Goal: Transaction & Acquisition: Purchase product/service

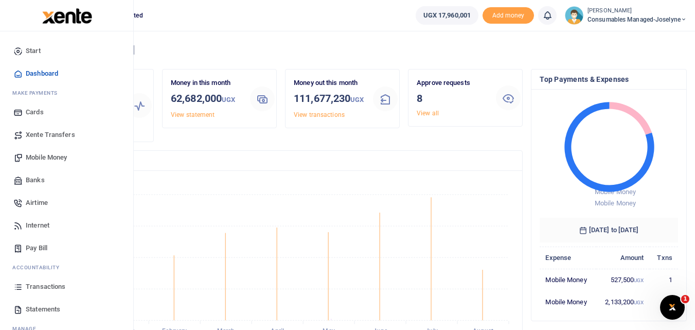
click at [44, 154] on span "Mobile Money" at bounding box center [46, 157] width 41 height 10
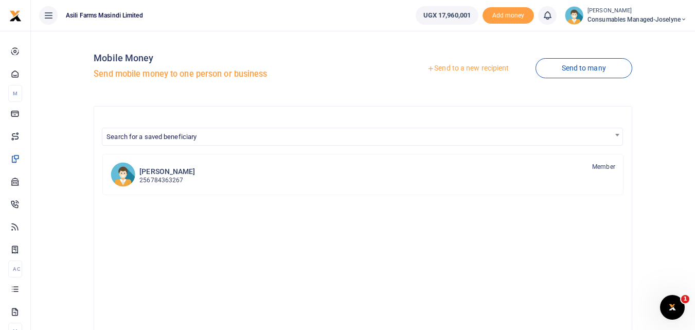
click at [454, 62] on link "Send to a new recipient" at bounding box center [468, 68] width 134 height 19
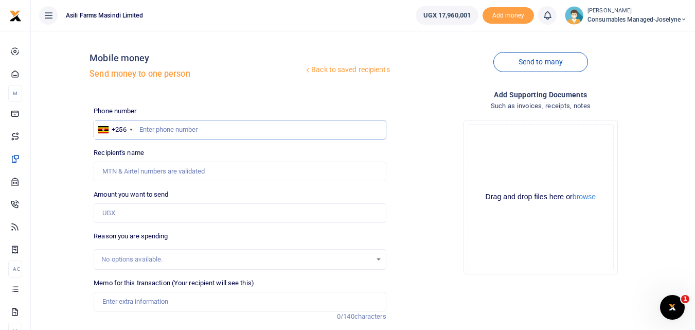
click at [176, 126] on input "text" at bounding box center [240, 130] width 292 height 20
type input "759733736"
type input "[PERSON_NAME]"
type input "759733736"
click at [163, 172] on input "Found" at bounding box center [240, 172] width 292 height 20
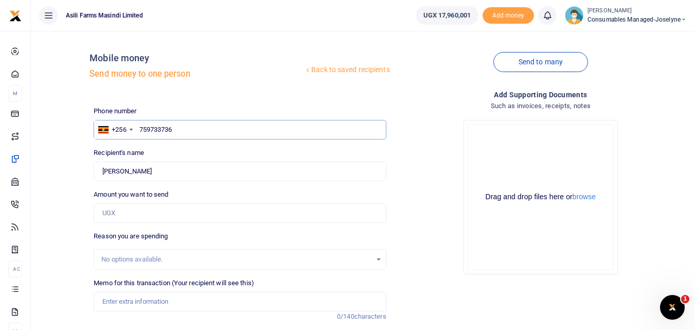
click at [190, 128] on input "759733736" at bounding box center [240, 130] width 292 height 20
click at [132, 222] on input "Amount you want to send" at bounding box center [240, 213] width 292 height 20
type input "900,000"
click at [119, 299] on input "Memo for this transaction (Your recipient will see this)" at bounding box center [240, 302] width 292 height 20
paste input "WK 34 /001 / 02"
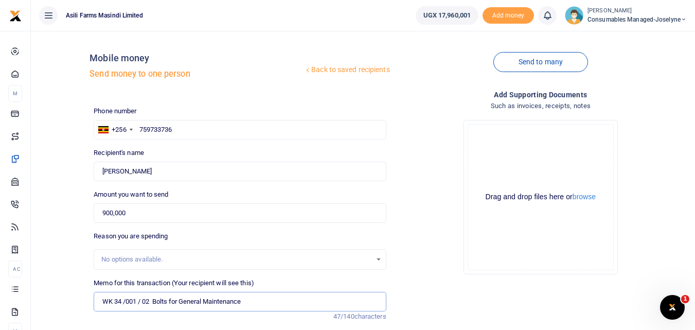
click at [143, 302] on input "WK 34 /001 / 02 Bolts for General Maintenance" at bounding box center [240, 302] width 292 height 20
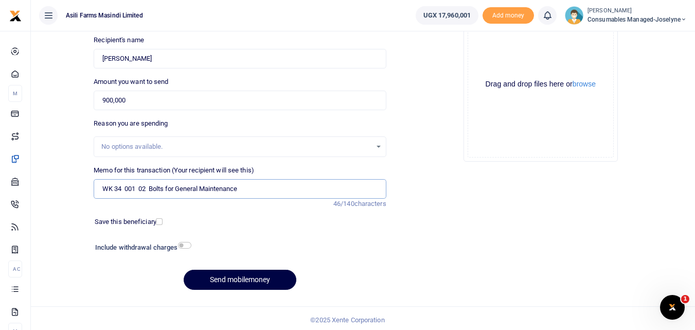
scroll to position [111, 0]
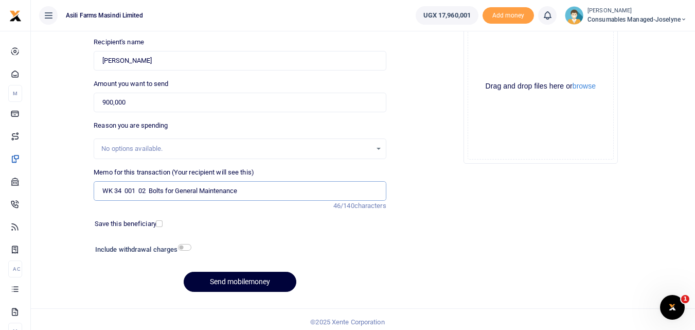
type input "WK 34 001 02 Bolts for General Maintenance"
click at [213, 279] on button "Send mobilemoney" at bounding box center [240, 282] width 113 height 20
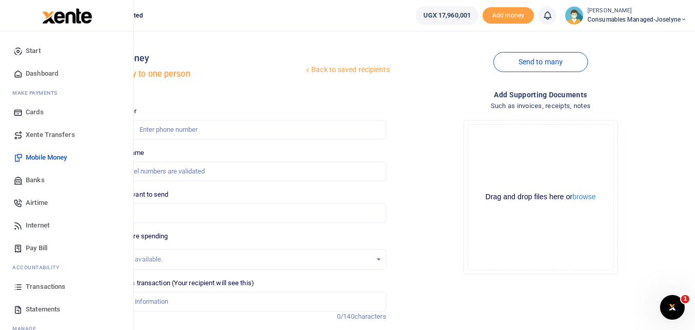
click at [22, 287] on icon at bounding box center [17, 286] width 9 height 9
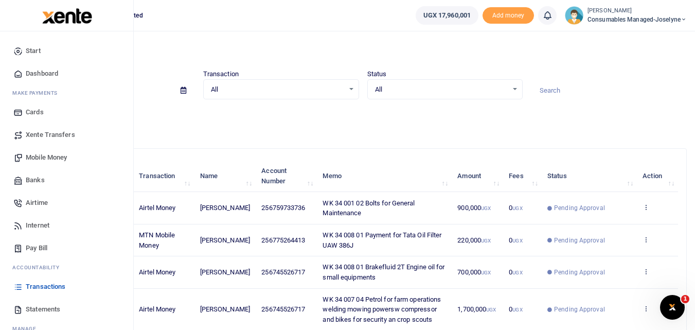
click at [42, 154] on span "Mobile Money" at bounding box center [46, 157] width 41 height 10
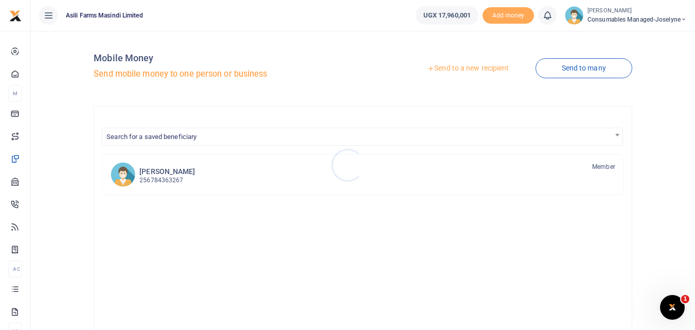
click at [457, 64] on div at bounding box center [347, 165] width 695 height 330
click at [468, 67] on link "Send to a new recipient" at bounding box center [468, 68] width 134 height 19
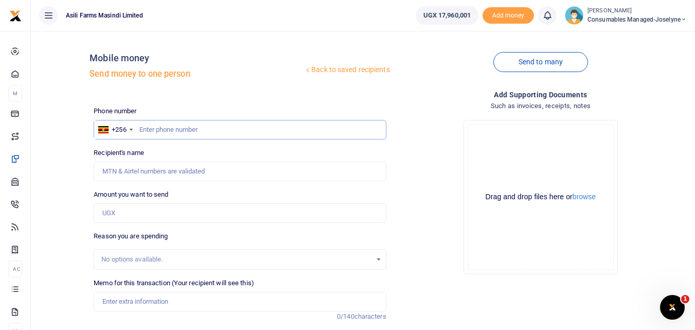
click at [154, 127] on input "text" at bounding box center [240, 130] width 292 height 20
type input "761954191"
type input "Chrispus Mubiru"
type input "761954191"
click at [137, 212] on input "Amount you want to send" at bounding box center [240, 213] width 292 height 20
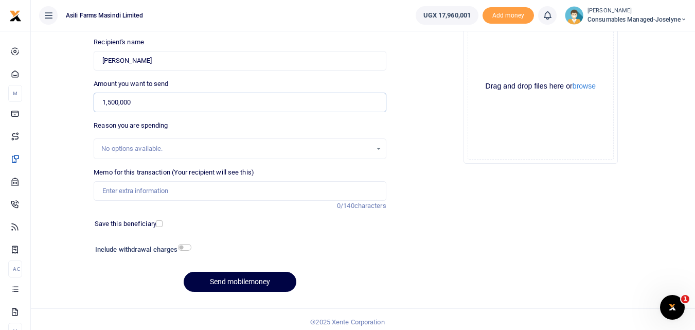
scroll to position [112, 0]
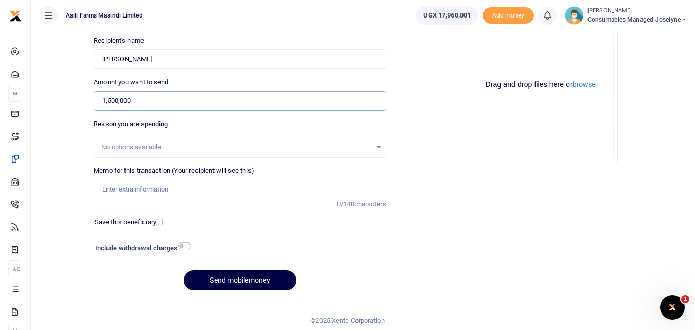
type input "1,500,000"
click at [108, 188] on input "Memo for this transaction (Your recipient will see this)" at bounding box center [240, 190] width 292 height 20
paste input "WK 34 /001 / 05"
click at [244, 190] on input "WK 34 /001 / 05 Sleeves and fittings for Sprayer Maintenance" at bounding box center [240, 190] width 292 height 20
click at [346, 188] on input "WK 34 /001 / 05 Sleeves and fittings for Sprayer and planters Maintenance" at bounding box center [240, 190] width 292 height 20
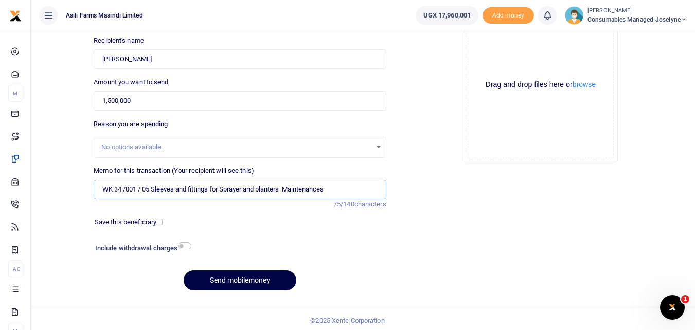
click at [143, 189] on input "WK 34 /001 / 05 Sleeves and fittings for Sprayer and planters Maintenances" at bounding box center [240, 190] width 292 height 20
type input "WK 34 001 05 Sleeves and fittings for Sprayer and planters Maintenances"
click at [206, 277] on button "Send mobilemoney" at bounding box center [240, 280] width 113 height 20
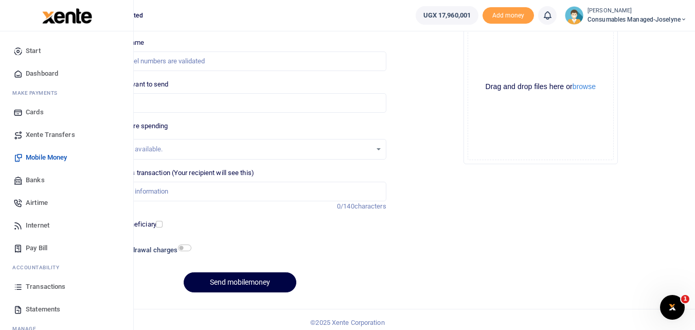
click at [19, 286] on icon at bounding box center [17, 286] width 9 height 9
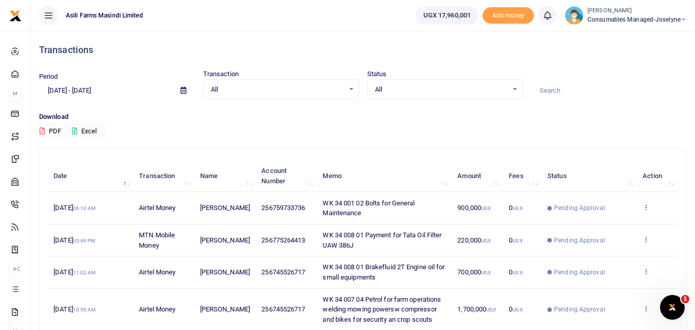
click at [646, 202] on td "View details Send again" at bounding box center [657, 208] width 41 height 32
click at [649, 207] on icon at bounding box center [646, 206] width 7 height 7
click at [615, 221] on link "View details" at bounding box center [608, 224] width 81 height 14
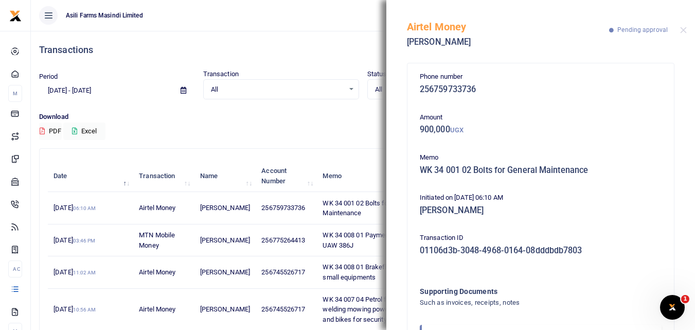
scroll to position [61, 0]
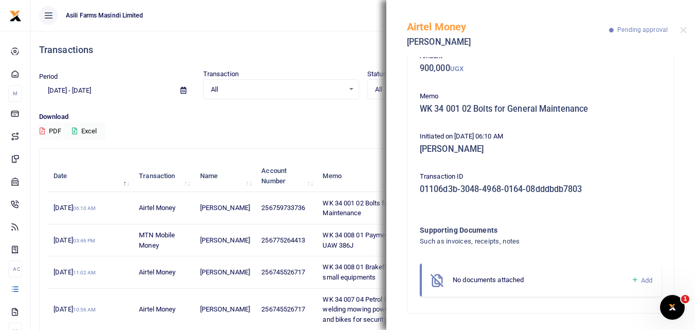
click at [632, 276] on icon at bounding box center [636, 279] width 8 height 9
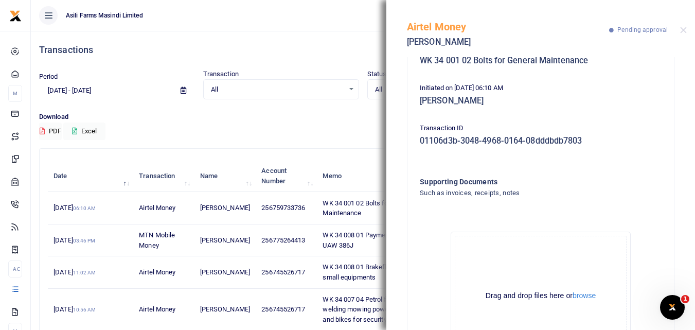
scroll to position [178, 0]
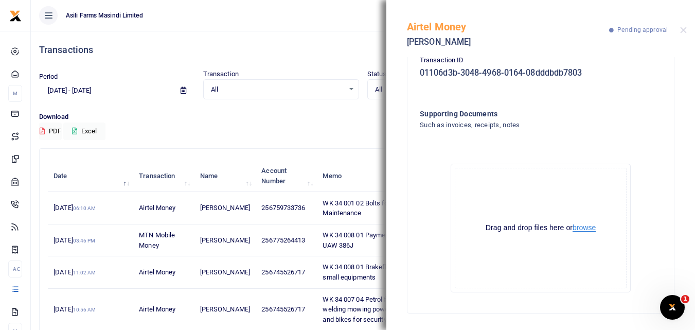
click at [586, 225] on button "browse" at bounding box center [584, 228] width 23 height 8
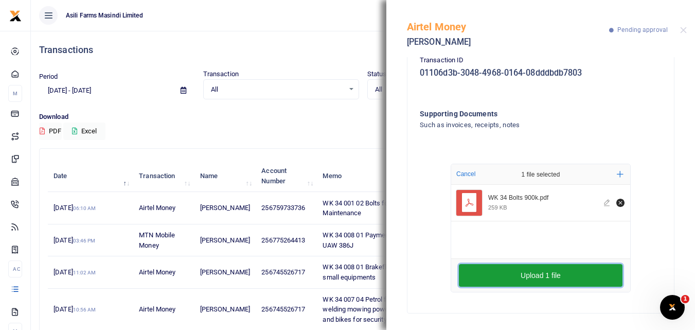
click at [530, 269] on button "Upload 1 file" at bounding box center [541, 275] width 164 height 23
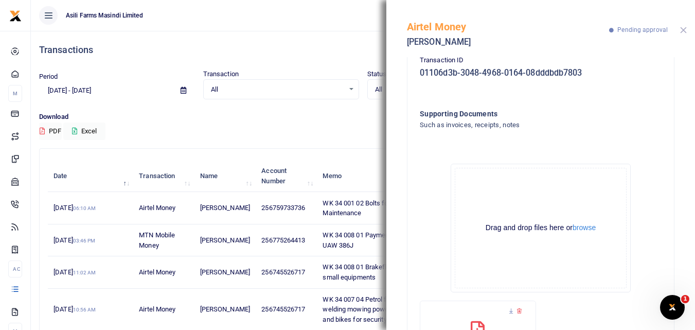
click at [683, 30] on button "Close" at bounding box center [683, 30] width 7 height 7
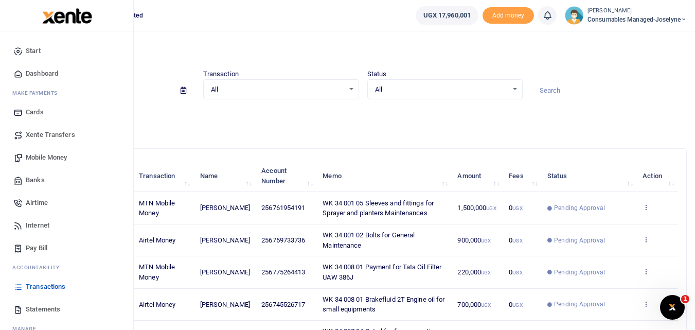
click at [41, 156] on span "Mobile Money" at bounding box center [46, 157] width 41 height 10
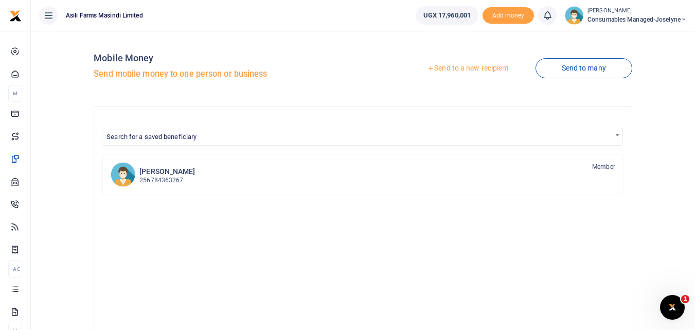
click at [448, 70] on link "Send to a new recipient" at bounding box center [468, 68] width 134 height 19
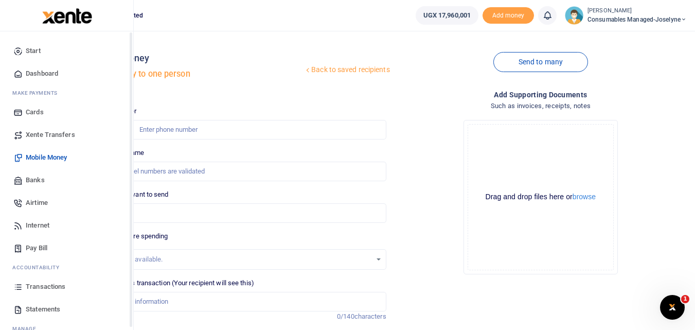
click at [13, 286] on icon at bounding box center [17, 286] width 9 height 9
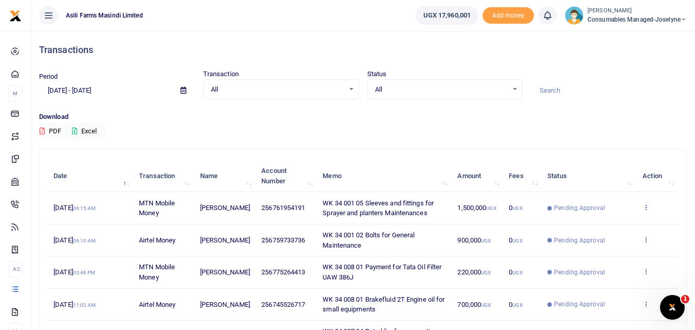
click at [646, 208] on icon at bounding box center [646, 206] width 7 height 7
click at [615, 218] on link "View details" at bounding box center [608, 224] width 81 height 14
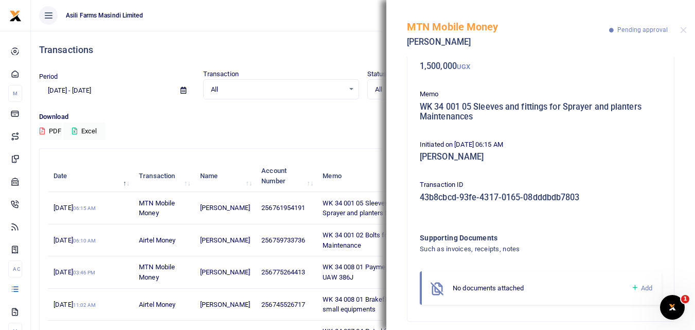
scroll to position [72, 0]
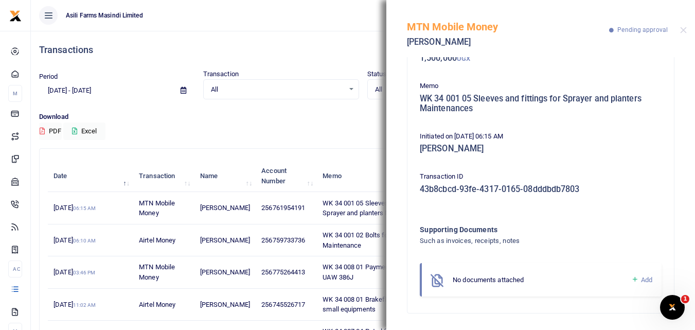
click at [632, 279] on icon at bounding box center [636, 279] width 8 height 9
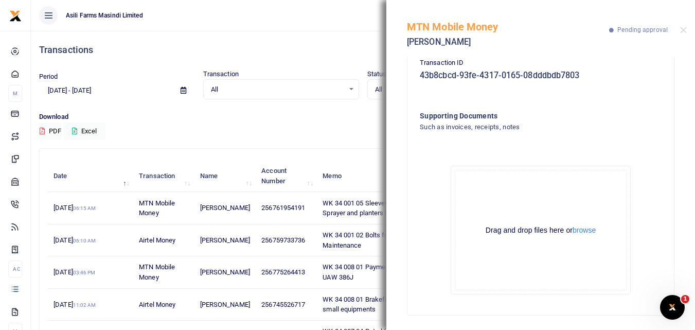
scroll to position [187, 0]
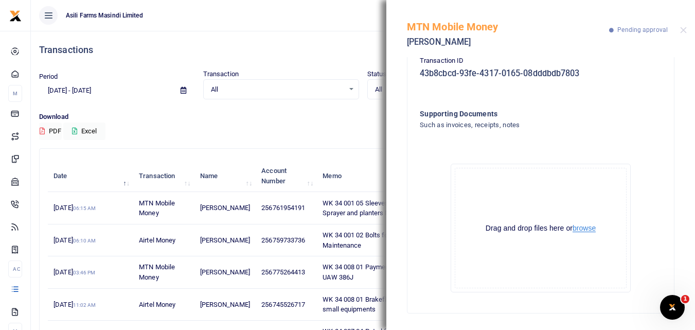
click at [585, 226] on button "browse" at bounding box center [584, 228] width 23 height 8
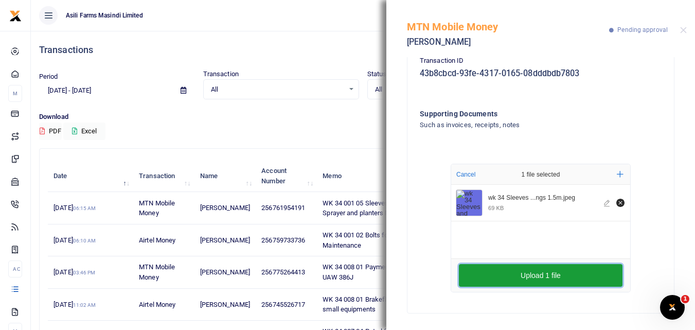
click at [469, 276] on button "Upload 1 file" at bounding box center [541, 275] width 164 height 23
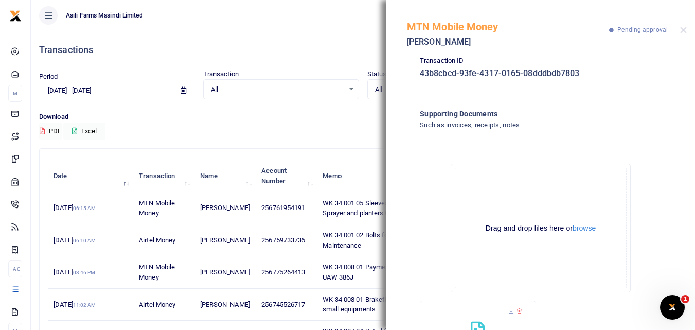
click at [680, 26] on div "MTN Mobile Money Chrispus Mubiru Pending approval" at bounding box center [541, 28] width 309 height 57
click at [682, 34] on div "MTN Mobile Money Chrispus Mubiru Pending approval" at bounding box center [541, 28] width 309 height 57
click at [682, 32] on button "Close" at bounding box center [683, 30] width 7 height 7
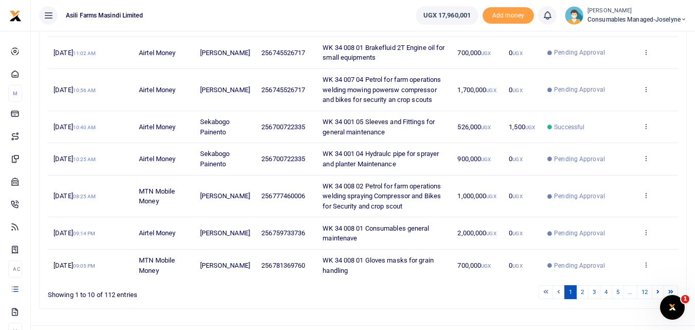
scroll to position [274, 0]
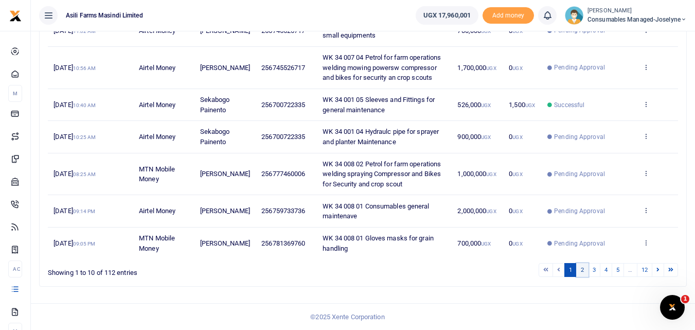
click at [580, 270] on link "2" at bounding box center [582, 270] width 12 height 14
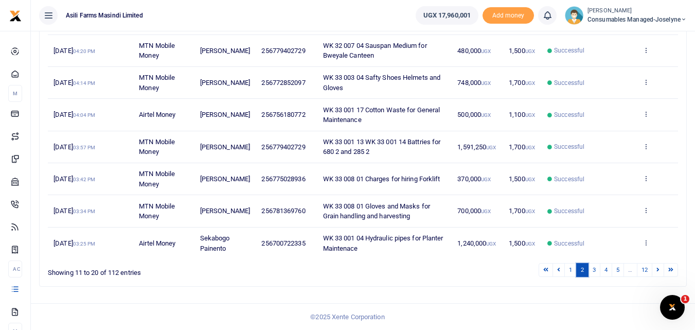
scroll to position [264, 0]
click at [568, 271] on link "1" at bounding box center [571, 270] width 12 height 14
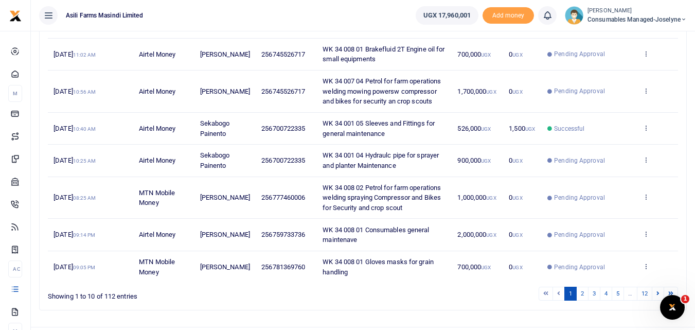
scroll to position [274, 0]
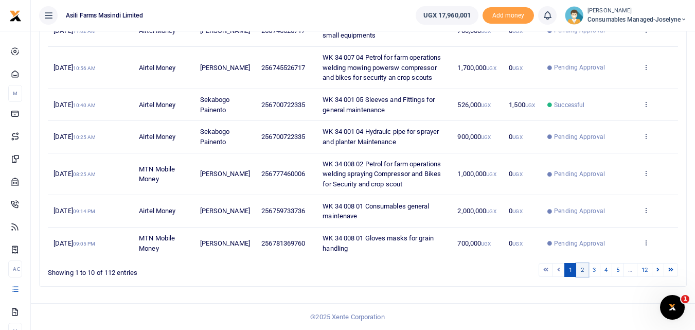
click at [584, 271] on link "2" at bounding box center [582, 270] width 12 height 14
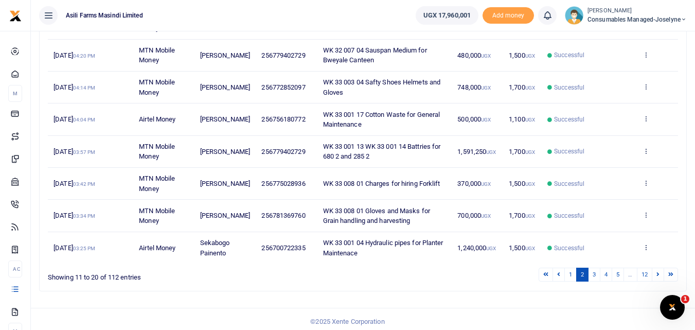
scroll to position [254, 0]
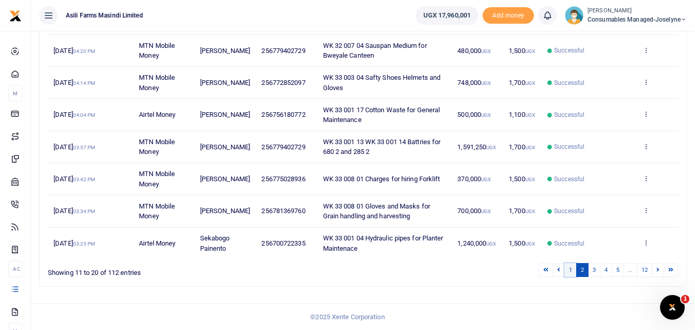
click at [570, 277] on link "1" at bounding box center [571, 270] width 12 height 14
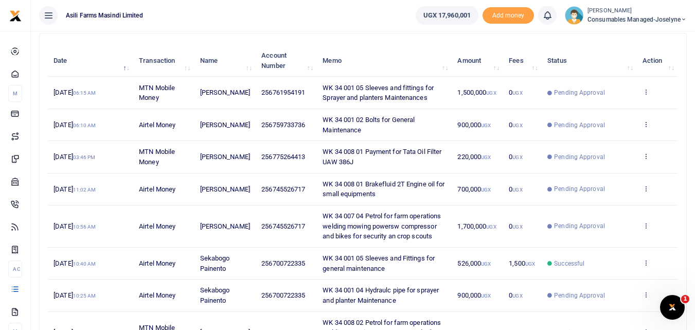
scroll to position [114, 0]
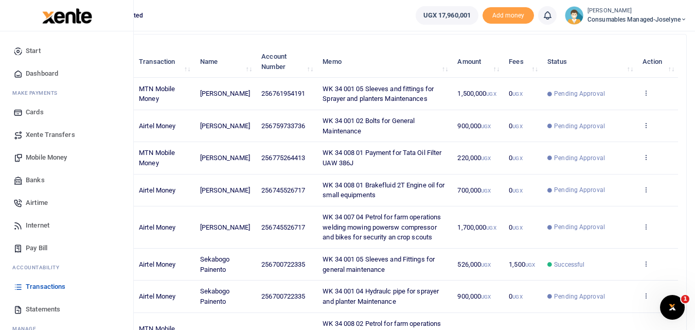
click at [51, 160] on span "Mobile Money" at bounding box center [46, 157] width 41 height 10
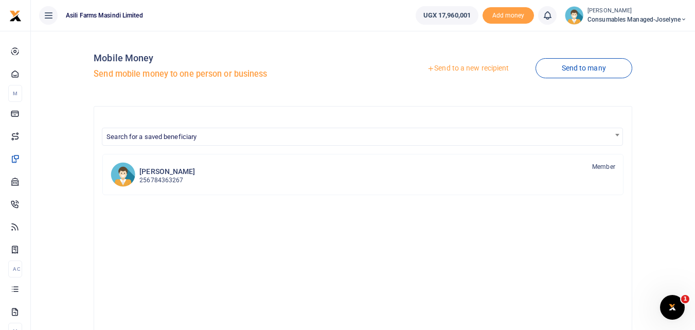
click at [461, 73] on link "Send to a new recipient" at bounding box center [468, 68] width 134 height 19
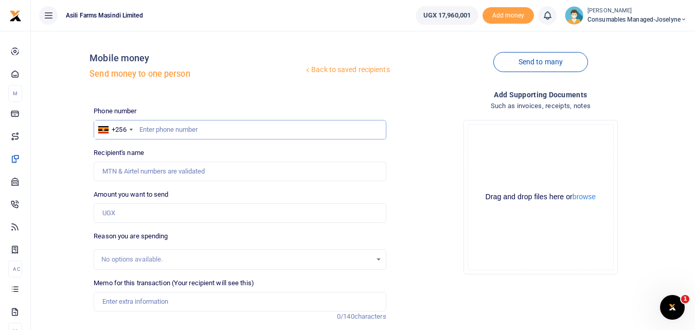
click at [174, 136] on input "text" at bounding box center [240, 130] width 292 height 20
type input "785737592"
type input "[PERSON_NAME]"
type input "785737592"
click at [141, 214] on input "Amount you want to send" at bounding box center [240, 213] width 292 height 20
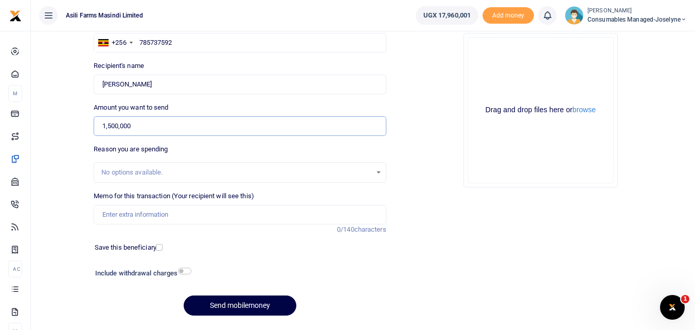
scroll to position [95, 0]
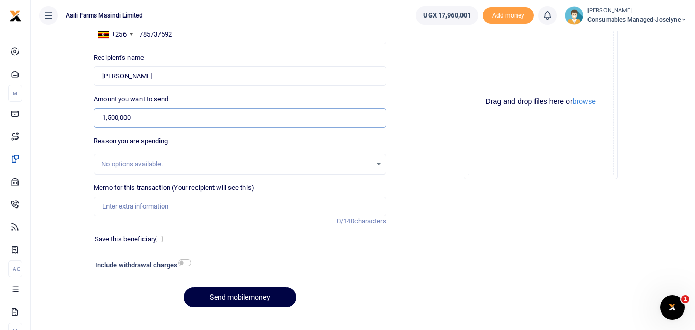
type input "1,500,000"
click at [215, 210] on input "Memo for this transaction (Your recipient will see this)" at bounding box center [240, 207] width 292 height 20
click at [108, 207] on input "Memo for this transaction (Your recipient will see this)" at bounding box center [240, 207] width 292 height 20
paste input "WK 34 /008 / 02"
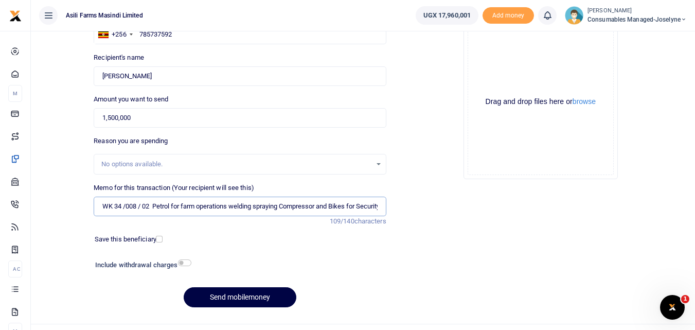
click at [144, 206] on input "WK 34 /008 / 02 Petrol for farm operations welding spraying Compressor and Bike…" at bounding box center [240, 207] width 292 height 20
type input "WK 34 008 02 Petrol for farm operations welding spraying Compressor and Bikes f…"
click at [247, 292] on button "Send mobilemoney" at bounding box center [240, 297] width 113 height 20
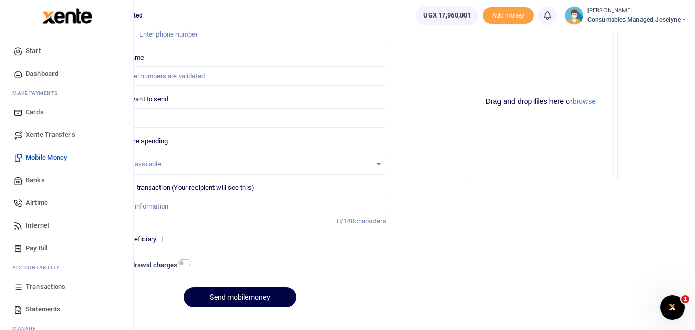
click at [15, 285] on icon at bounding box center [17, 286] width 9 height 9
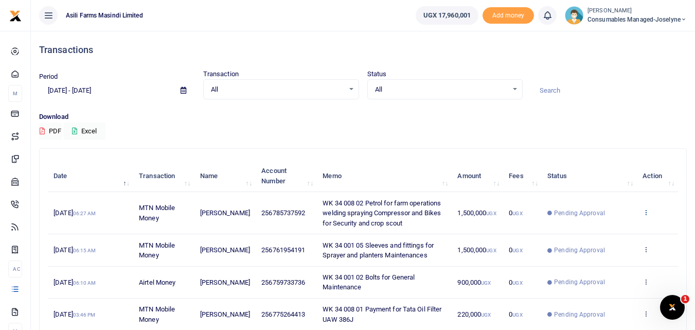
click at [643, 216] on icon at bounding box center [646, 211] width 7 height 7
click at [624, 226] on link "View details" at bounding box center [608, 229] width 81 height 14
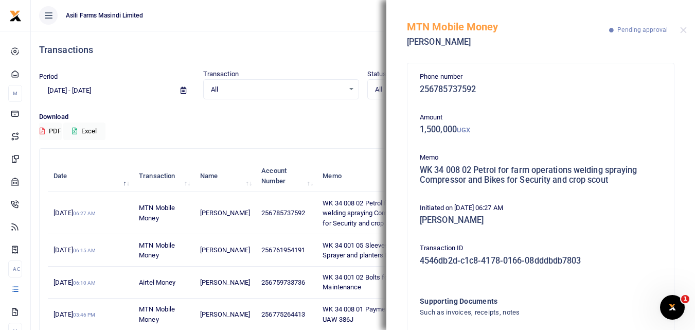
scroll to position [72, 0]
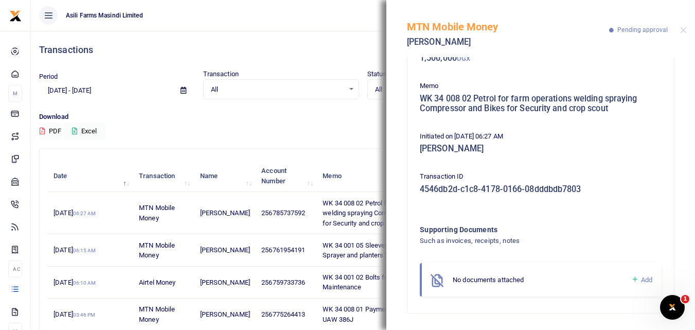
click at [632, 277] on icon at bounding box center [636, 279] width 8 height 9
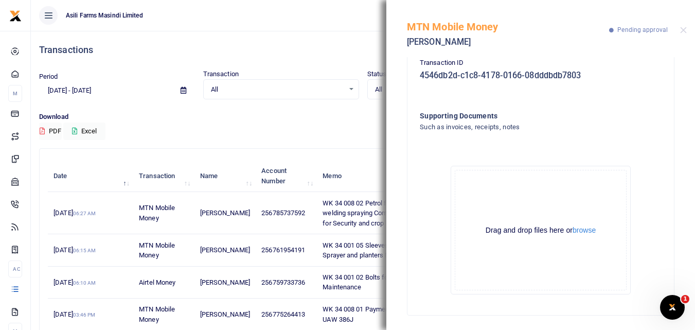
scroll to position [187, 0]
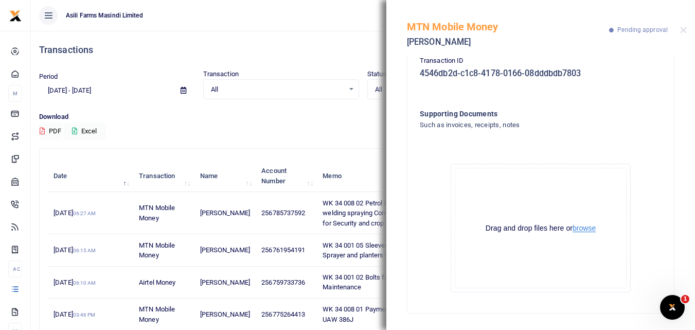
click at [579, 224] on button "browse" at bounding box center [584, 228] width 23 height 8
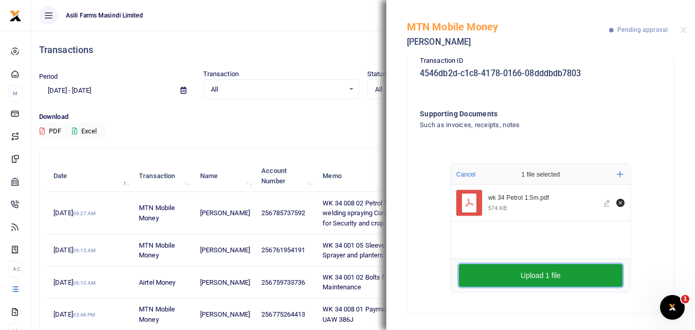
click at [508, 270] on button "Upload 1 file" at bounding box center [541, 275] width 164 height 23
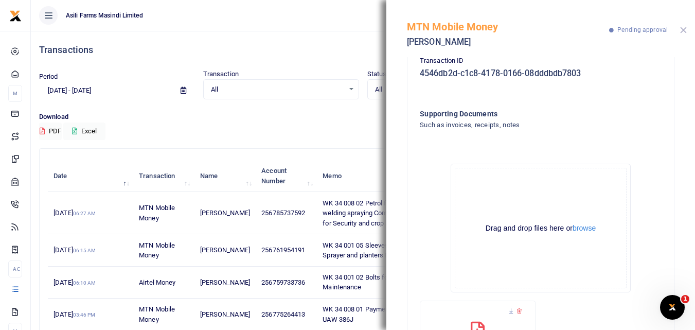
click at [684, 27] on button "Close" at bounding box center [683, 30] width 7 height 7
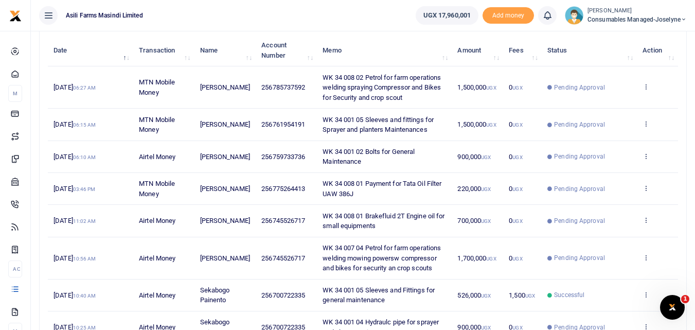
scroll to position [0, 0]
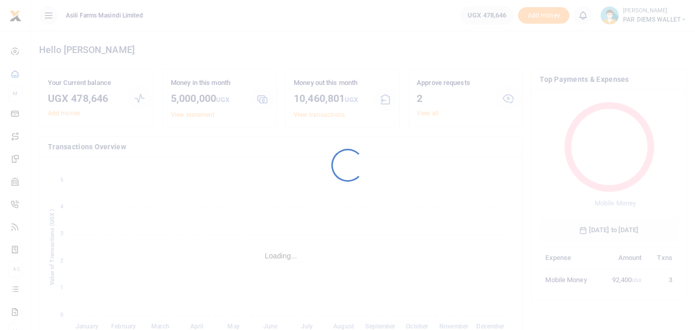
scroll to position [137, 131]
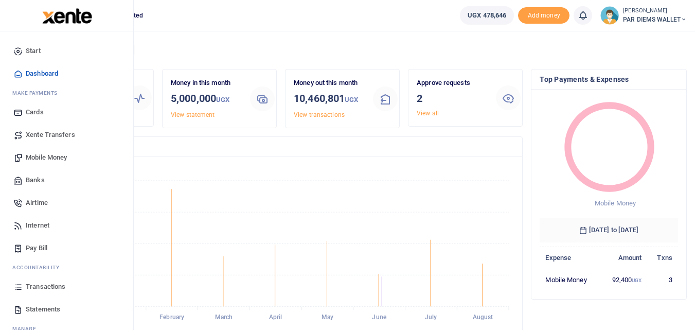
click at [39, 156] on span "Mobile Money" at bounding box center [46, 157] width 41 height 10
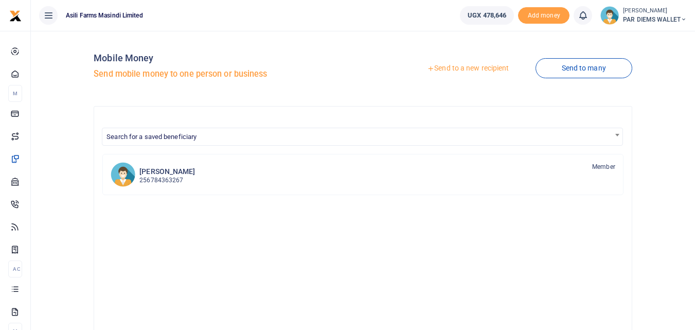
click at [469, 63] on link "Send to a new recipient" at bounding box center [468, 68] width 134 height 19
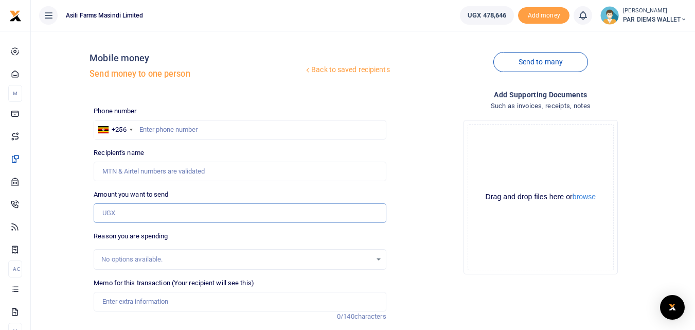
click at [120, 211] on input "Amount you want to send" at bounding box center [240, 213] width 292 height 20
paste input "0779245577"
type input "0779245577"
click at [160, 132] on input "text" at bounding box center [240, 130] width 292 height 20
type input "779245577"
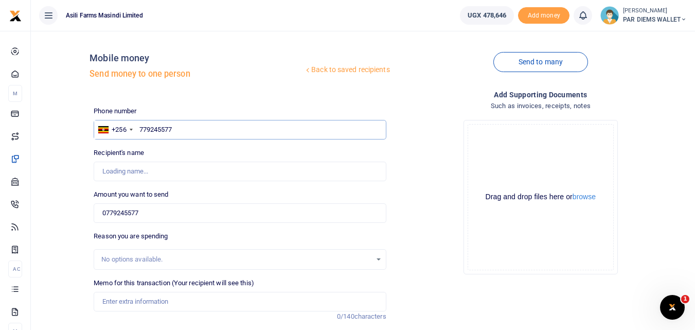
type input "Simon Olupot"
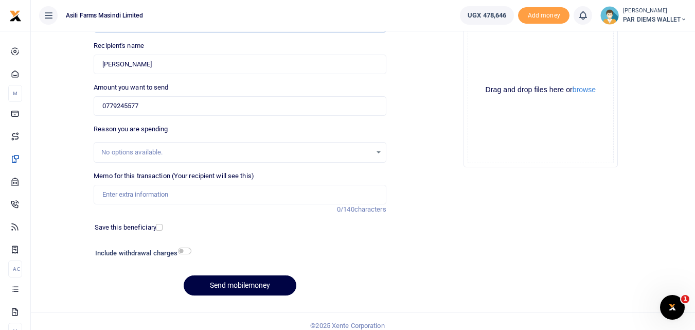
scroll to position [112, 0]
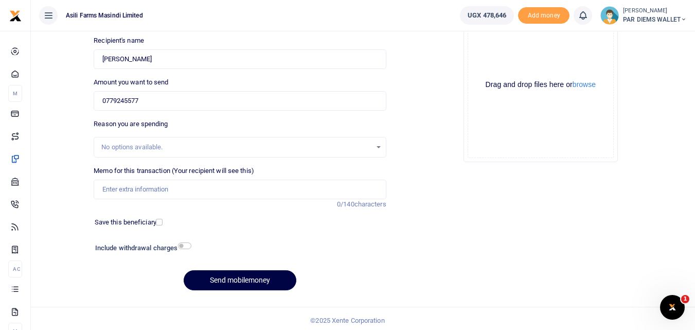
type input "779245577"
click at [120, 185] on input "Memo for this transaction (Your recipient will see this)" at bounding box center [240, 190] width 292 height 20
type input "Perdium being paid to Simon Olupot He moved Lowbed to AAU"
click at [503, 61] on div "Drag and drop files here or browse Powered by Uppy" at bounding box center [541, 85] width 146 height 146
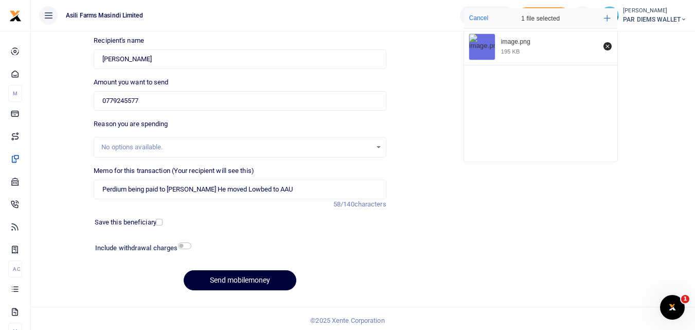
click at [248, 276] on button "Send mobilemoney" at bounding box center [240, 280] width 113 height 20
type input "0"
type input "1"
type input "0"
type input "20,000"
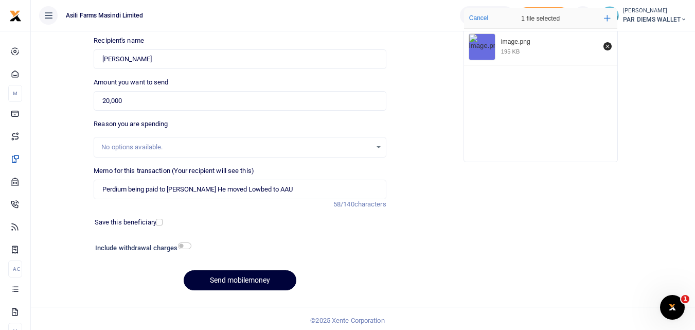
click at [227, 283] on button "Send mobilemoney" at bounding box center [240, 280] width 113 height 20
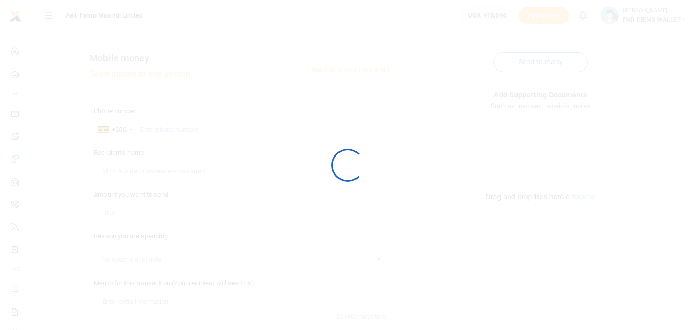
scroll to position [111, 0]
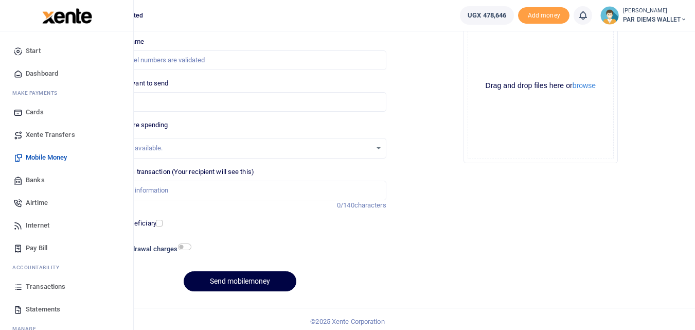
click at [21, 287] on icon at bounding box center [17, 286] width 9 height 9
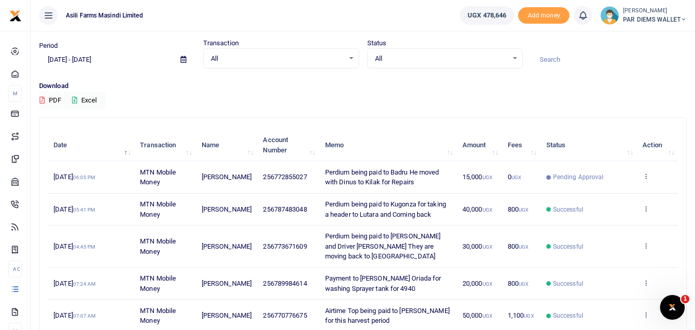
scroll to position [43, 0]
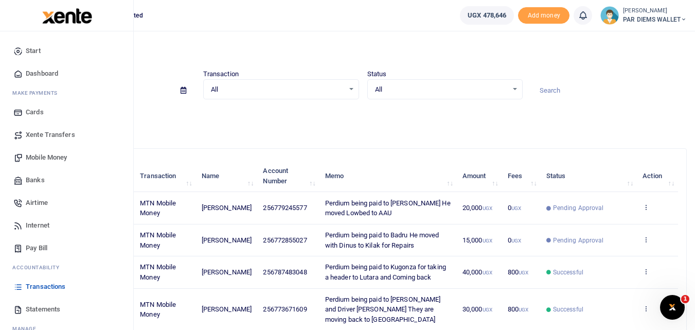
click at [47, 158] on span "Mobile Money" at bounding box center [46, 157] width 41 height 10
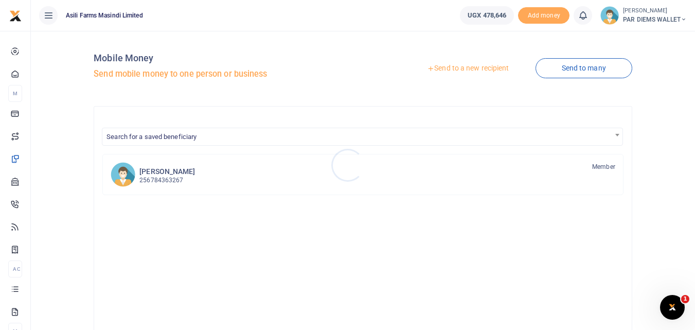
click at [467, 67] on div at bounding box center [347, 165] width 695 height 330
click at [468, 66] on link "Send to a new recipient" at bounding box center [468, 68] width 134 height 19
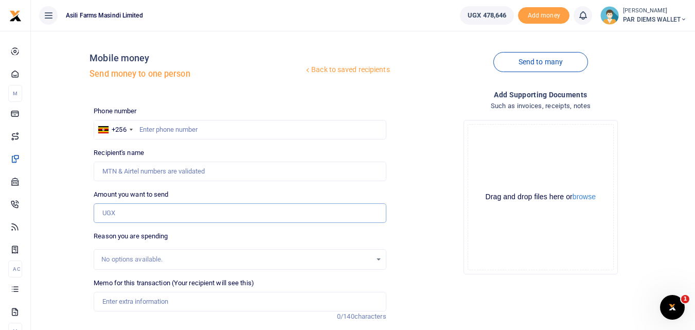
click at [120, 205] on input "Amount you want to send" at bounding box center [240, 213] width 292 height 20
paste input "0782041872"
type input "0782041872"
click at [153, 131] on input "text" at bounding box center [240, 130] width 292 height 20
type input "782041872"
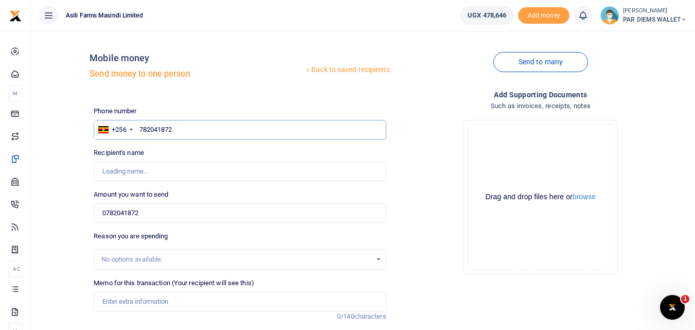
type input "[PERSON_NAME]"
type input "782041872"
click at [147, 215] on input "0782041872" at bounding box center [240, 213] width 292 height 20
type input "0"
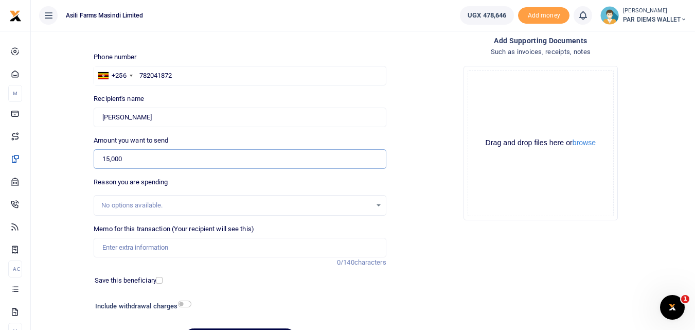
scroll to position [106, 0]
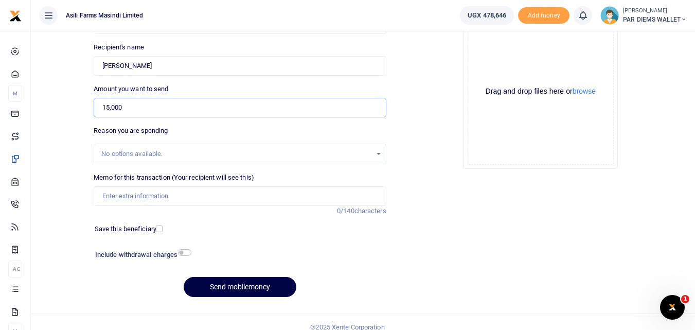
type input "15,000"
click at [143, 190] on input "Memo for this transaction (Your recipient will see this)" at bounding box center [240, 196] width 292 height 20
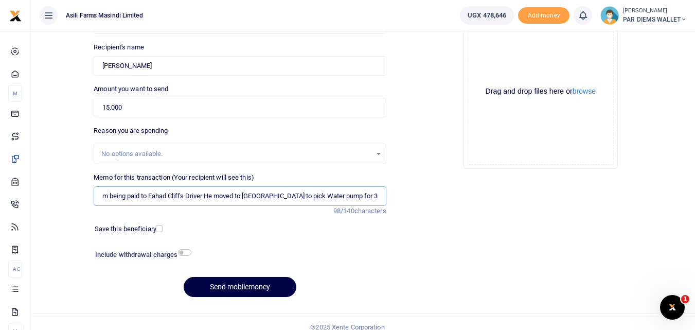
scroll to position [0, 21]
type input "Perdium being paid to Fahad Cliffs Driver He moved to [GEOGRAPHIC_DATA] to pick…"
click at [486, 66] on div "Drag and drop files here or browse Powered by Uppy" at bounding box center [541, 92] width 146 height 146
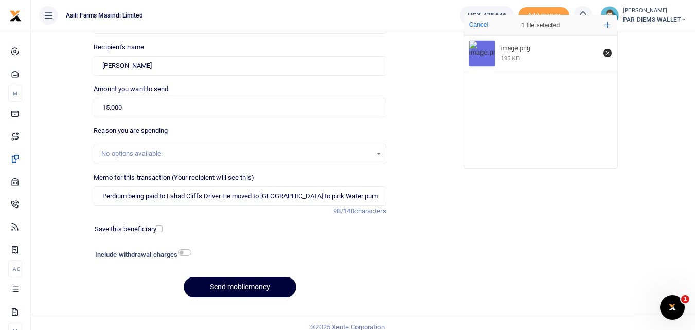
click at [245, 283] on button "Send mobilemoney" at bounding box center [240, 287] width 113 height 20
